Goal: Find specific page/section: Find specific page/section

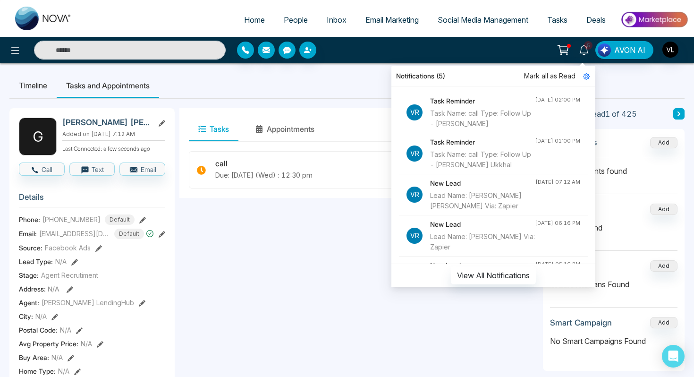
click at [289, 25] on link "People" at bounding box center [295, 20] width 43 height 18
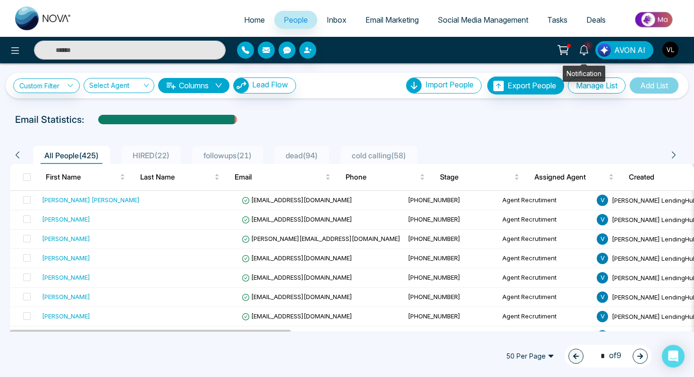
click at [587, 53] on icon at bounding box center [584, 50] width 10 height 10
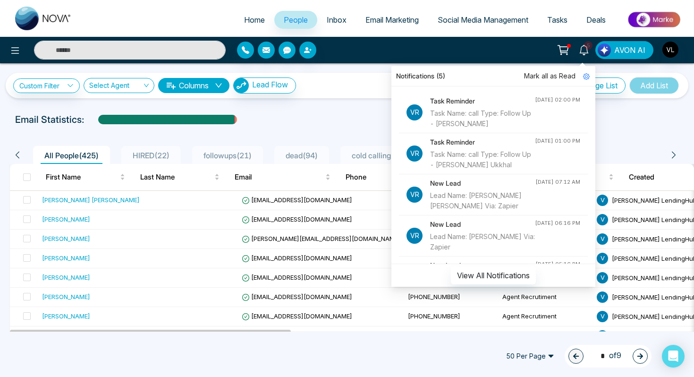
click at [477, 52] on div "5 Notifications (5) Mark all as Read Vr Task Reminder Task Name: call Type: Fol…" at bounding box center [550, 50] width 278 height 18
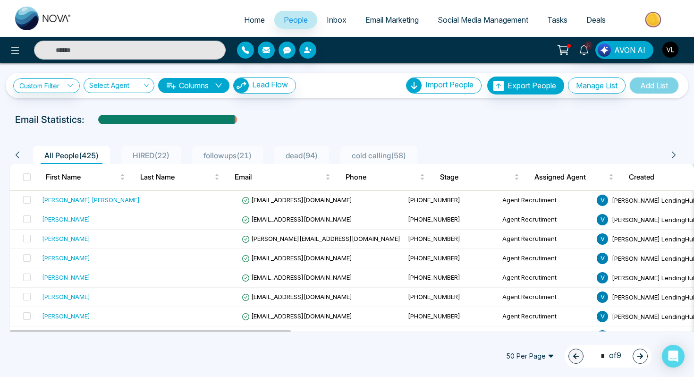
click at [678, 45] on button "button" at bounding box center [670, 49] width 17 height 17
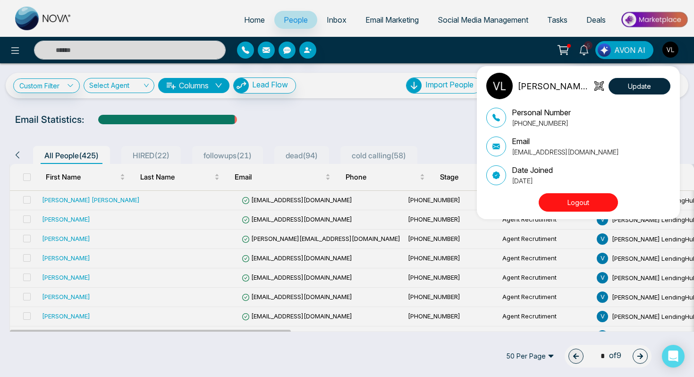
click at [508, 82] on img at bounding box center [499, 86] width 26 height 26
click at [583, 51] on div "[PERSON_NAME] LendingHub Update Personal Number [PHONE_NUMBER] Email [EMAIL_ADD…" at bounding box center [347, 188] width 694 height 377
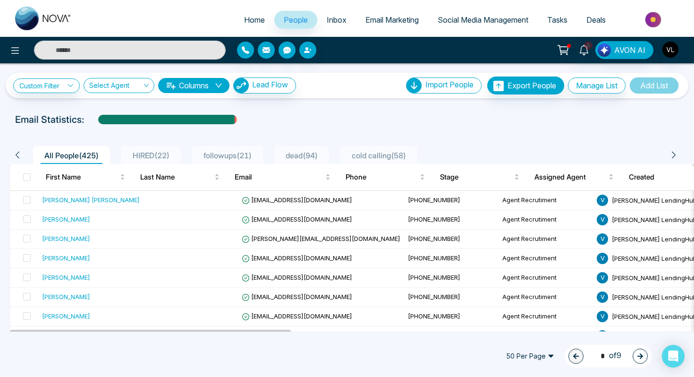
click at [327, 23] on span "Inbox" at bounding box center [337, 19] width 20 height 9
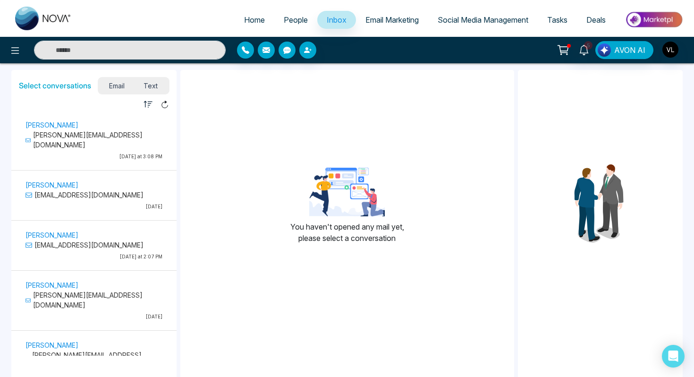
click at [251, 26] on link "Home" at bounding box center [255, 20] width 40 height 18
select select "*"
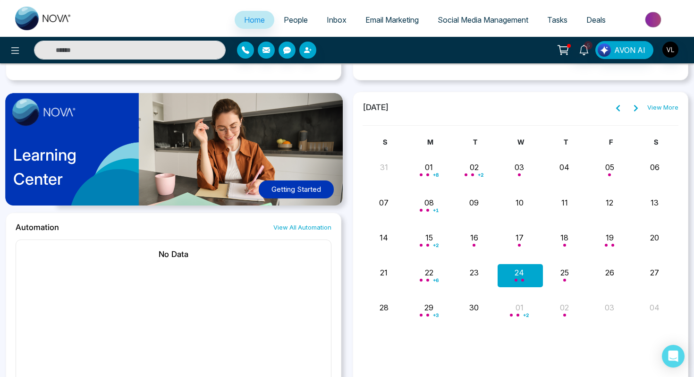
scroll to position [464, 0]
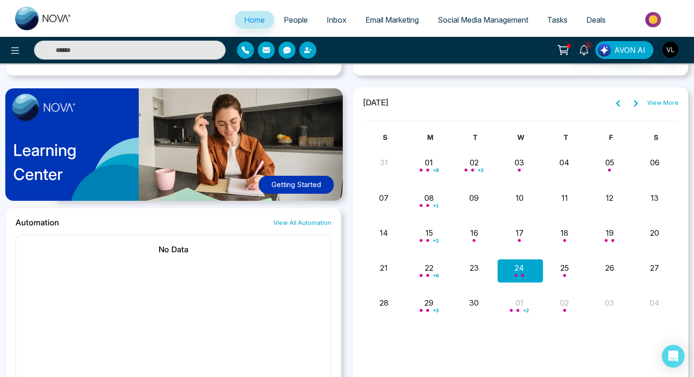
click at [589, 40] on div "5 AVON AI" at bounding box center [347, 50] width 694 height 26
click at [587, 46] on span "5" at bounding box center [588, 45] width 8 height 8
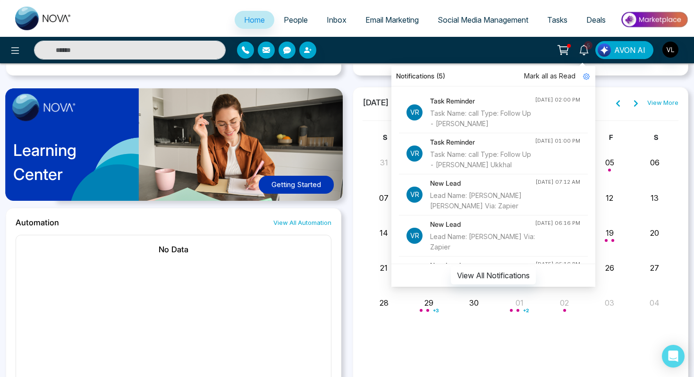
click at [568, 75] on span "Mark all as Read" at bounding box center [549, 76] width 51 height 10
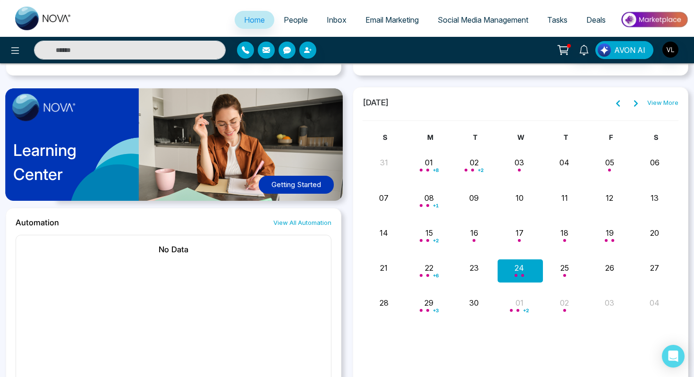
click at [608, 76] on div "**********" at bounding box center [347, 71] width 694 height 757
click at [673, 48] on img "button" at bounding box center [670, 50] width 16 height 16
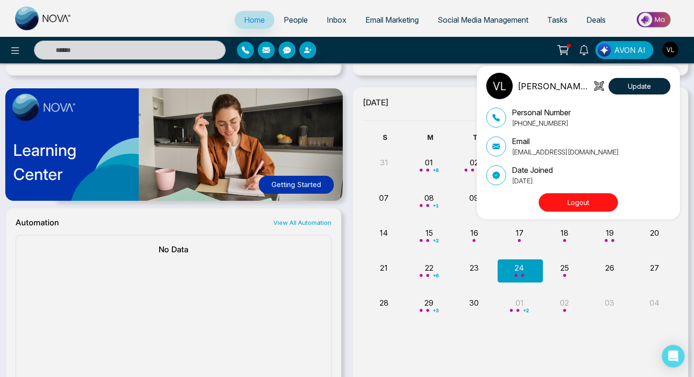
click at [417, 89] on div "[PERSON_NAME] LendingHub Update Personal Number [PHONE_NUMBER] Email [EMAIL_ADD…" at bounding box center [347, 188] width 694 height 377
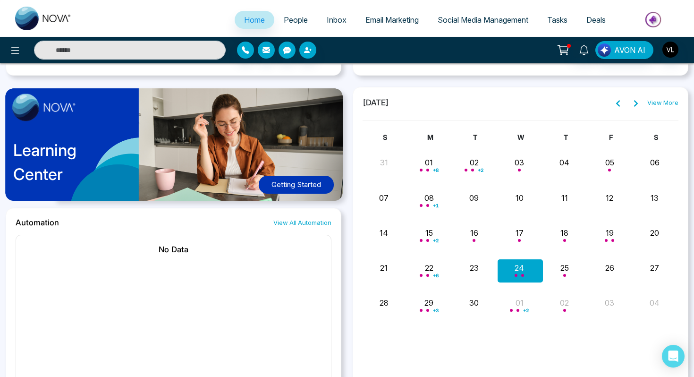
click at [293, 21] on span "People" at bounding box center [296, 19] width 24 height 9
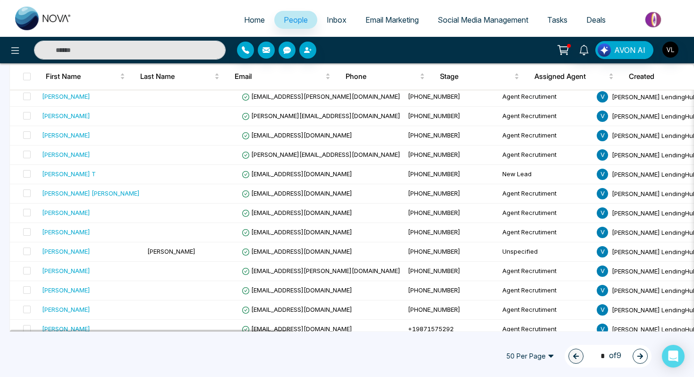
scroll to position [829, 0]
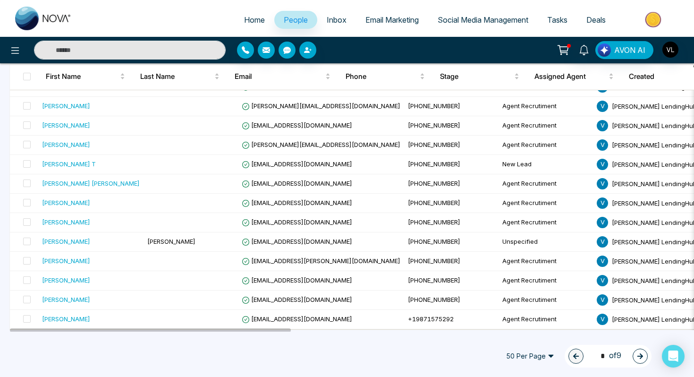
click at [110, 50] on input "text" at bounding box center [130, 50] width 192 height 19
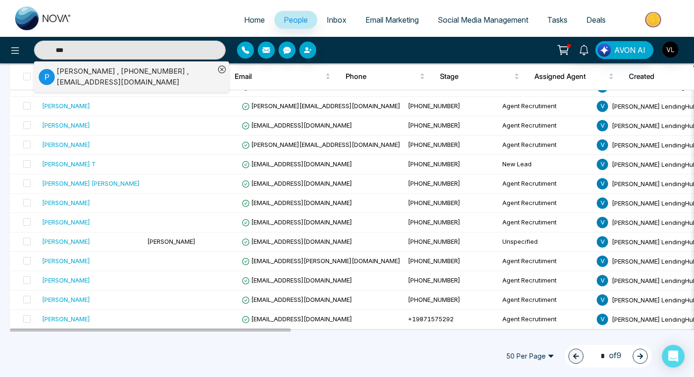
type input "***"
click at [114, 70] on div "[PERSON_NAME] , [PHONE_NUMBER] , [EMAIL_ADDRESS][DOMAIN_NAME]" at bounding box center [136, 76] width 158 height 21
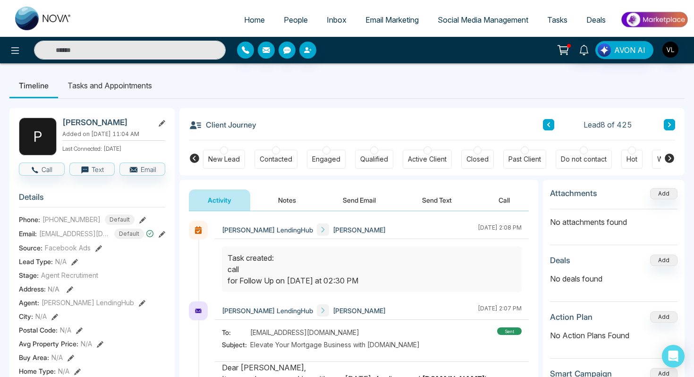
click at [294, 24] on span "People" at bounding box center [296, 19] width 24 height 9
